Goal: Navigation & Orientation: Find specific page/section

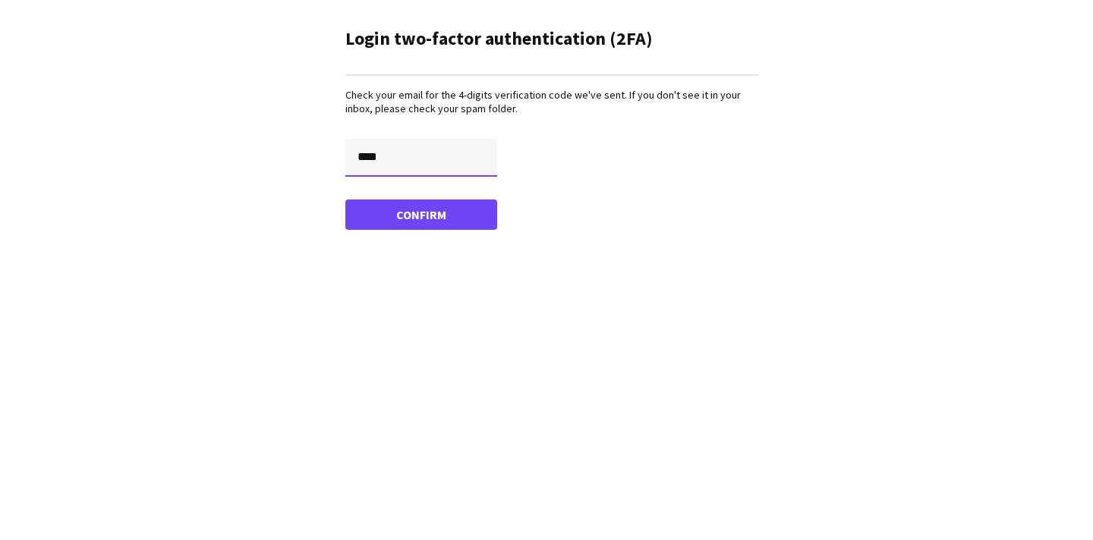
type input "****"
click at [421, 214] on button "Confirm" at bounding box center [421, 215] width 152 height 30
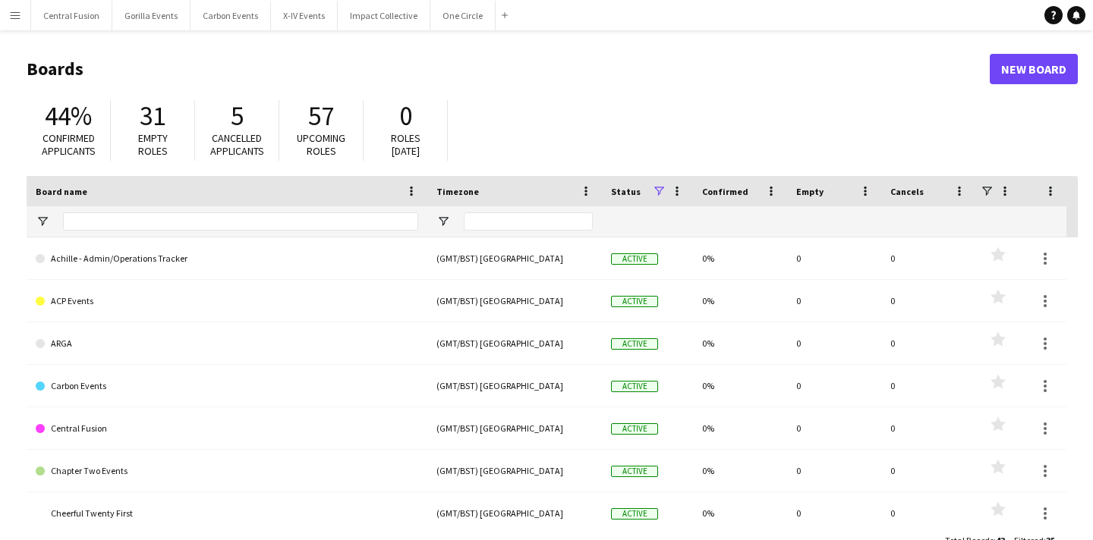
click at [20, 13] on app-icon "Menu" at bounding box center [15, 15] width 12 height 12
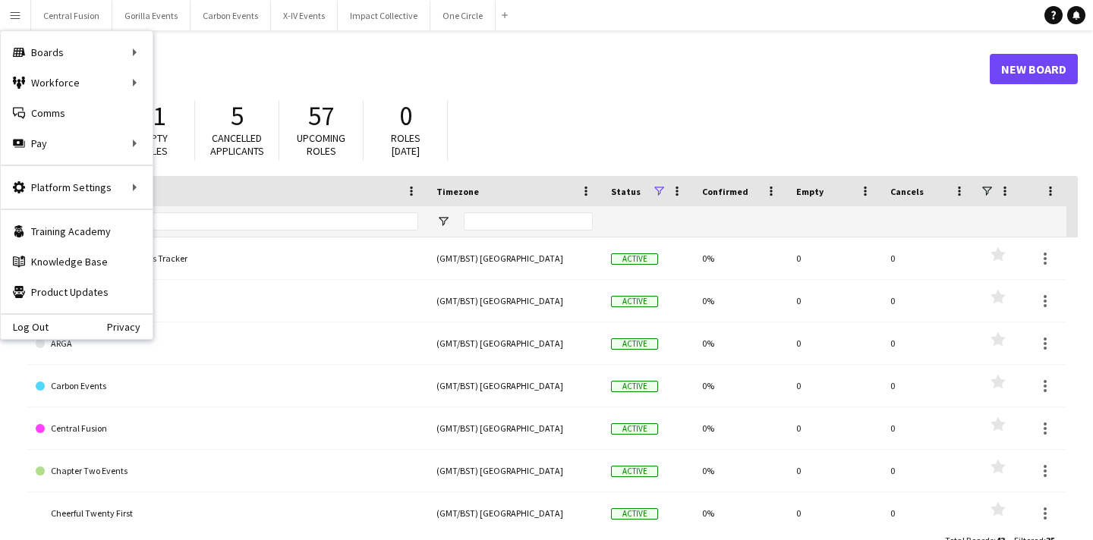
click at [547, 97] on div "44% Confirmed applicants 31 Empty roles 5 Cancelled applicants 57 Upcoming role…" at bounding box center [552, 134] width 1051 height 83
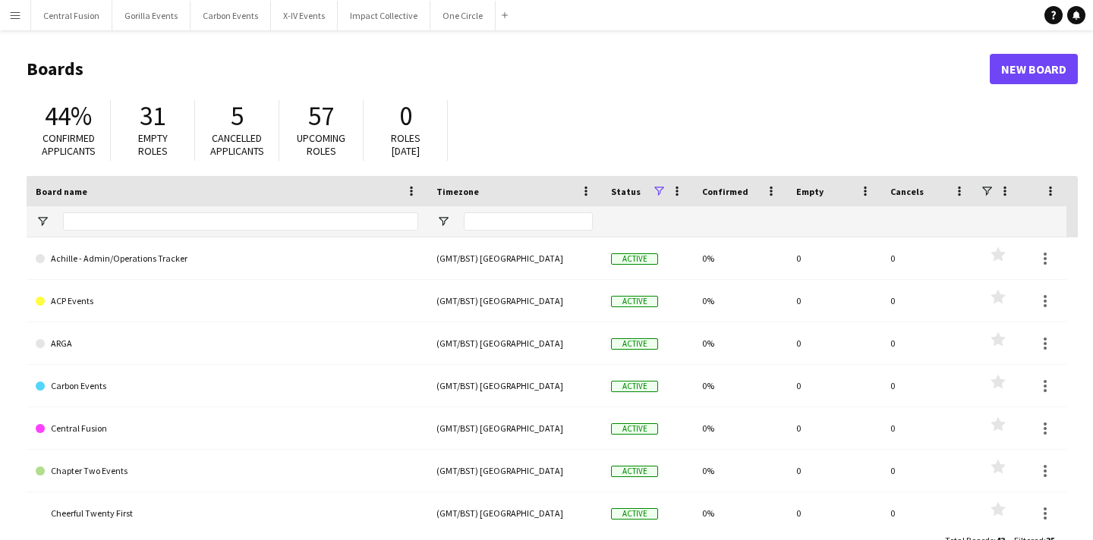
click at [4, 17] on button "Menu" at bounding box center [15, 15] width 30 height 30
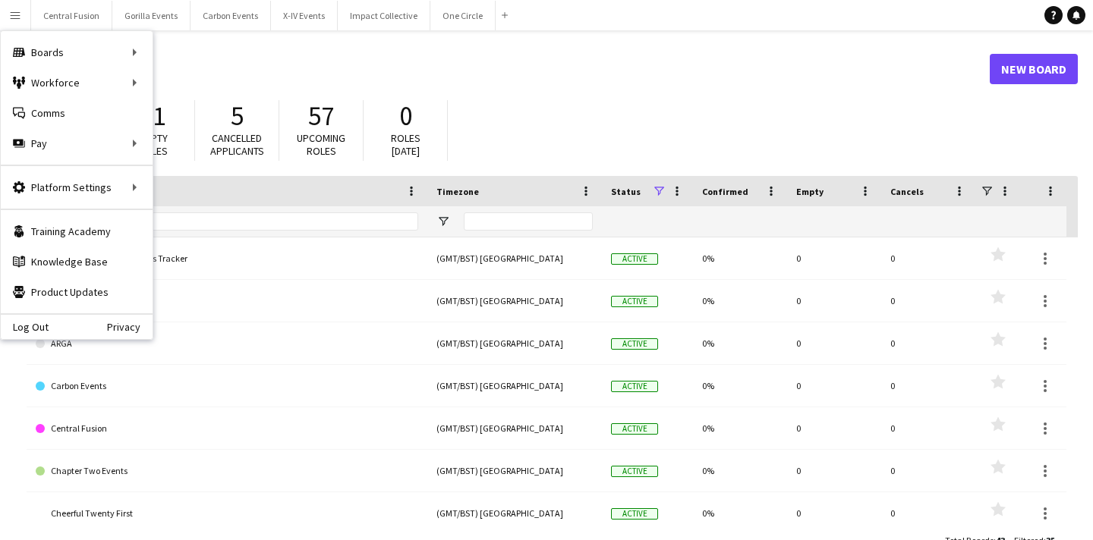
click at [625, 87] on header "Boards New Board" at bounding box center [552, 69] width 1051 height 47
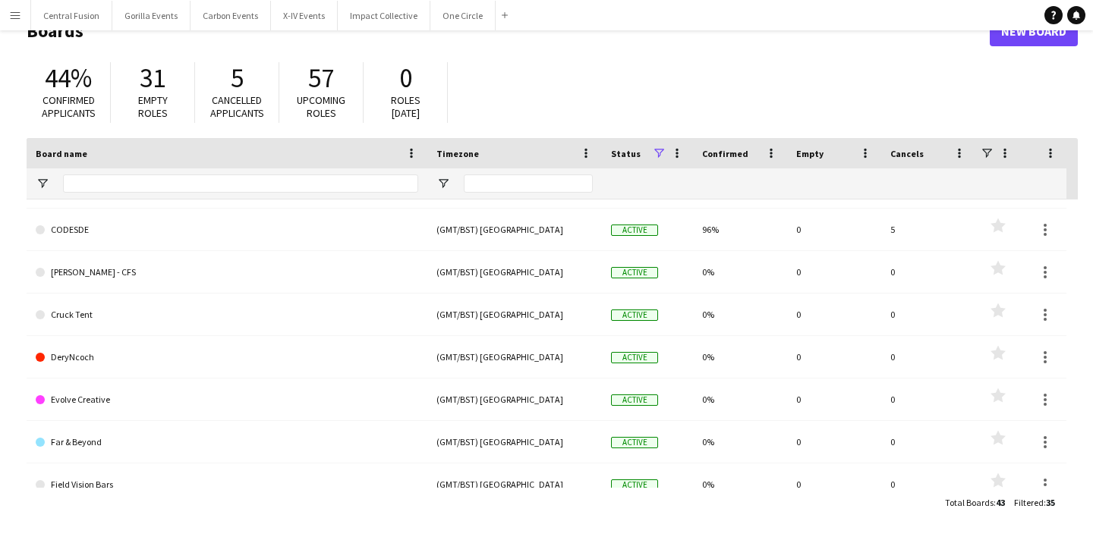
scroll to position [338, 0]
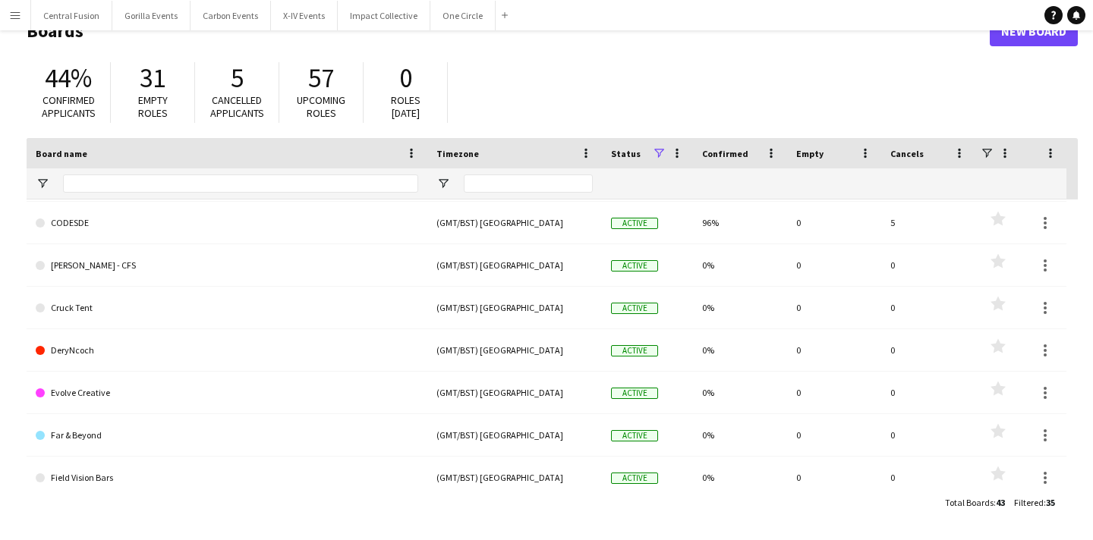
click at [14, 19] on app-icon "Menu" at bounding box center [15, 15] width 12 height 12
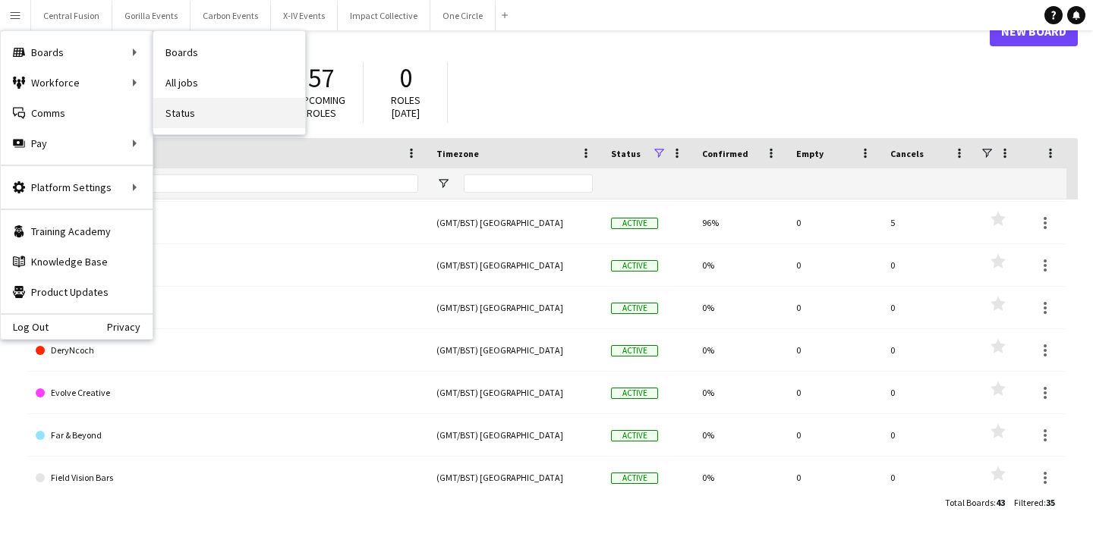
click at [197, 120] on link "Status" at bounding box center [229, 113] width 152 height 30
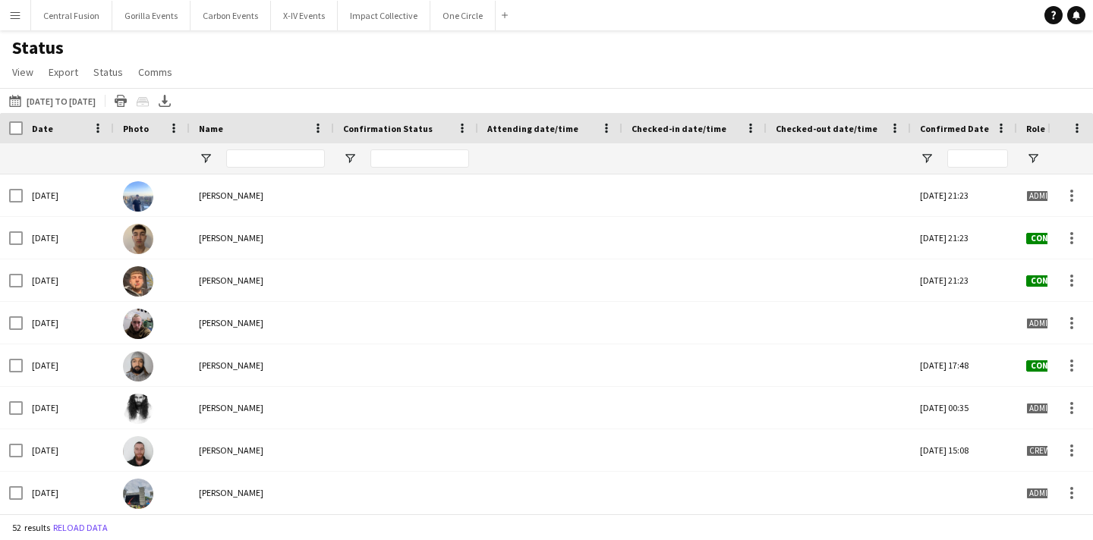
click at [10, 24] on button "Menu" at bounding box center [15, 15] width 30 height 30
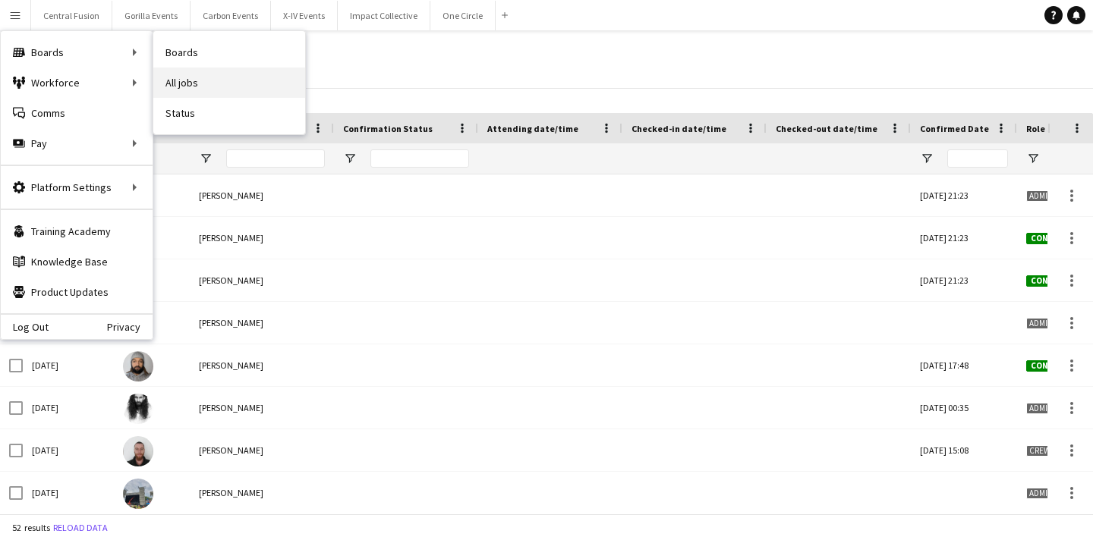
click at [212, 91] on link "All jobs" at bounding box center [229, 83] width 152 height 30
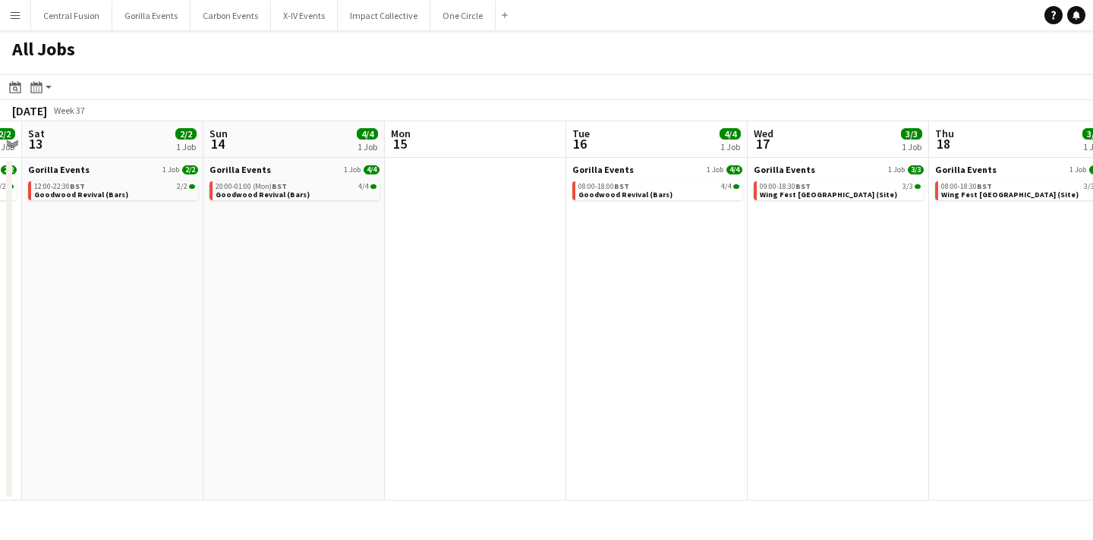
scroll to position [0, 363]
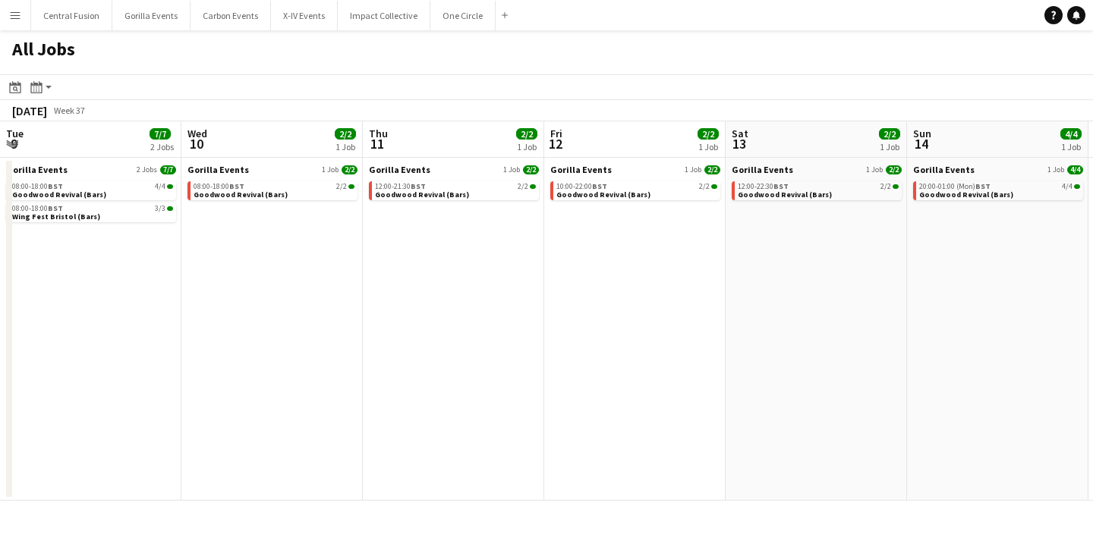
click at [14, 17] on app-icon "Menu" at bounding box center [15, 15] width 12 height 12
